Goal: Transaction & Acquisition: Subscribe to service/newsletter

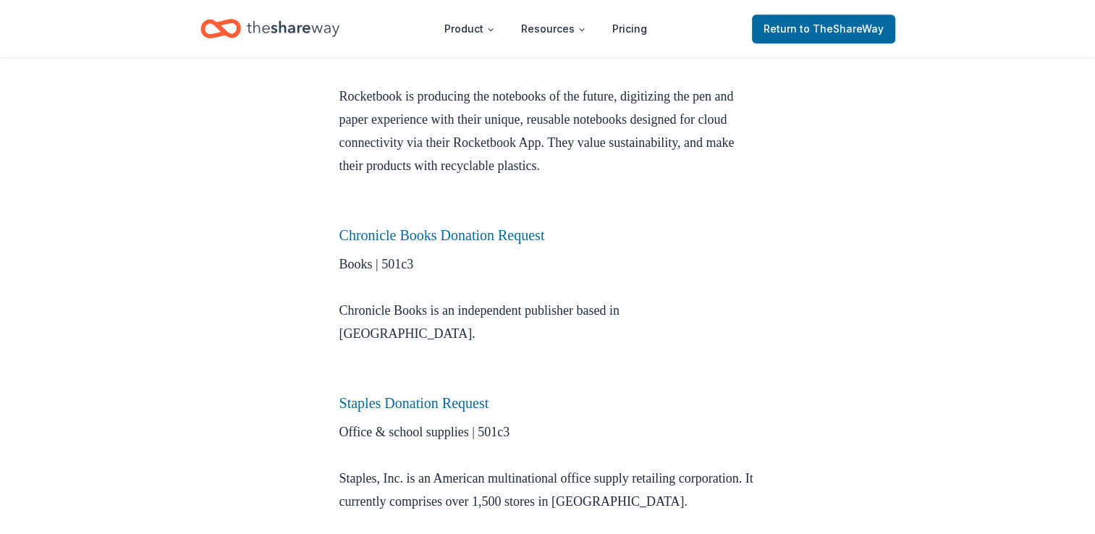
scroll to position [941, 0]
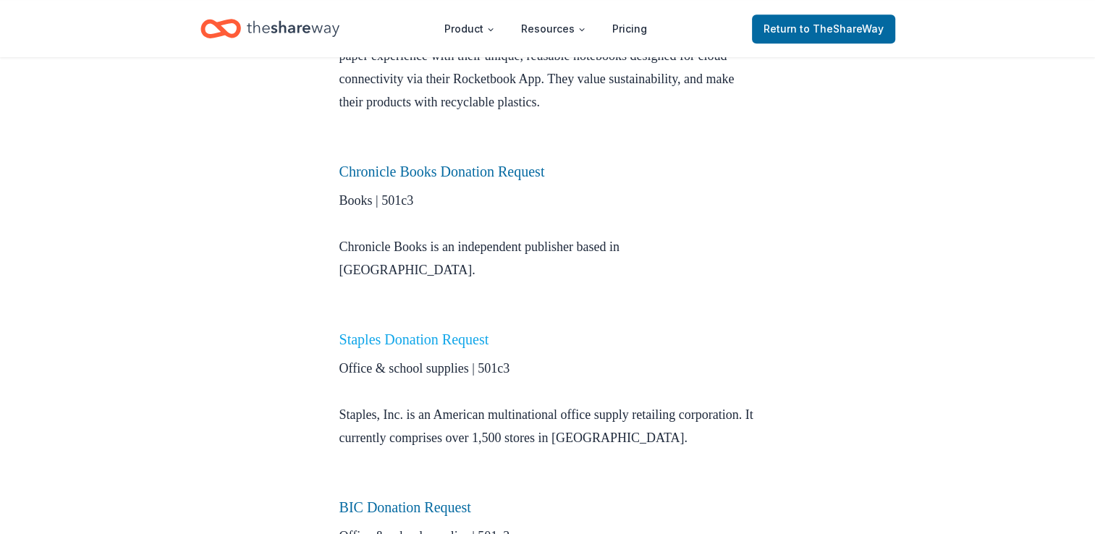
click at [452, 332] on link "Staples Donation Request" at bounding box center [414, 340] width 150 height 16
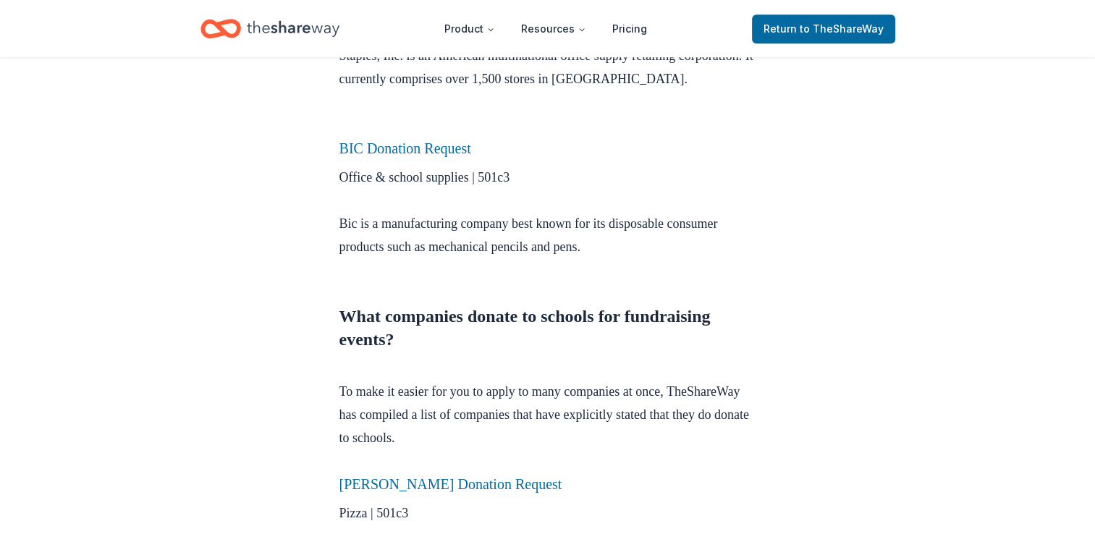
scroll to position [1303, 0]
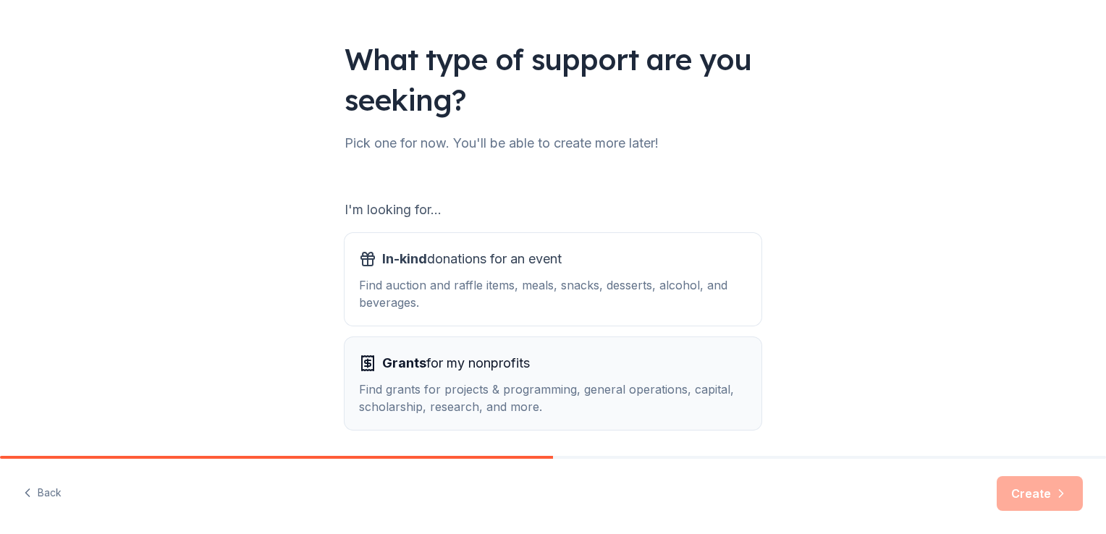
scroll to position [127, 0]
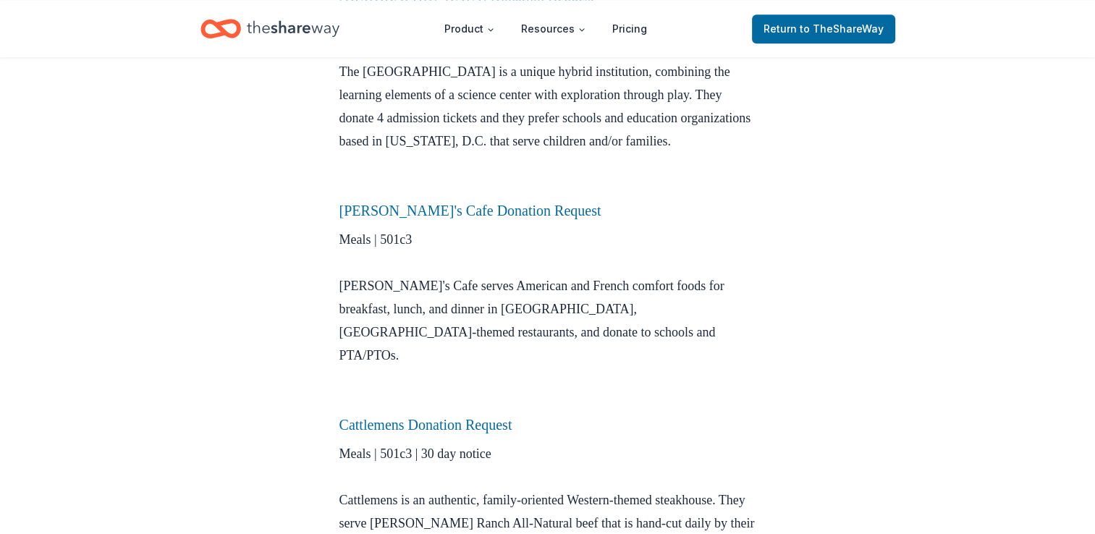
scroll to position [2121, 0]
